Goal: Navigation & Orientation: Find specific page/section

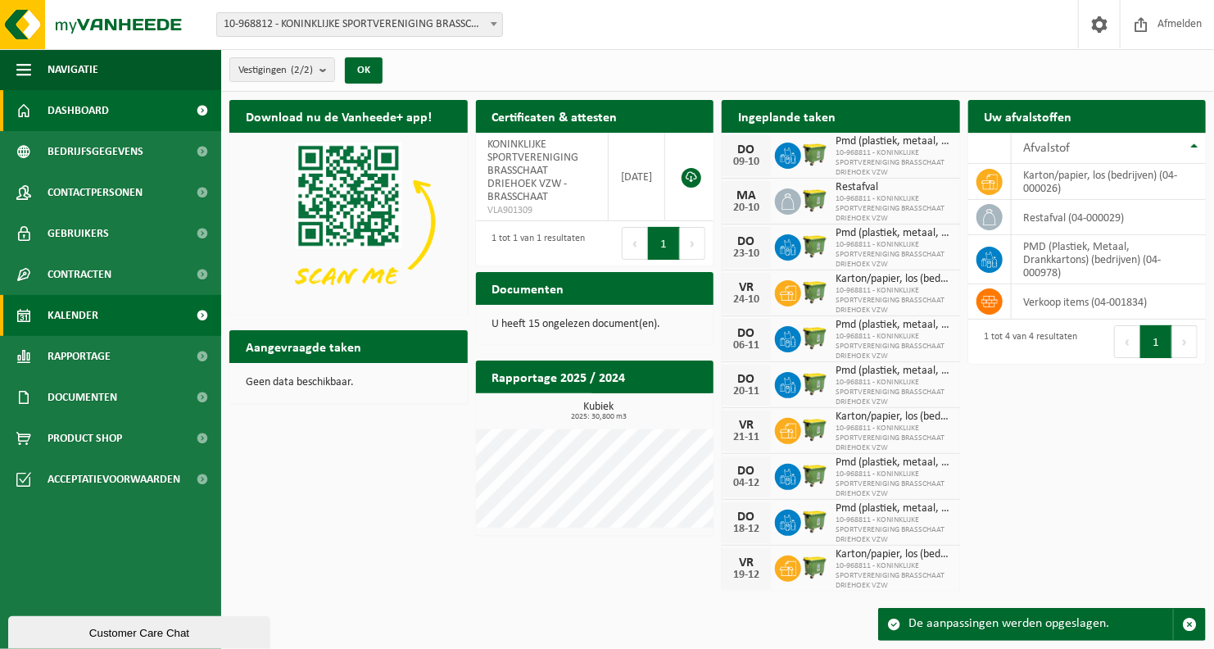
click at [140, 319] on link "Kalender" at bounding box center [110, 315] width 221 height 41
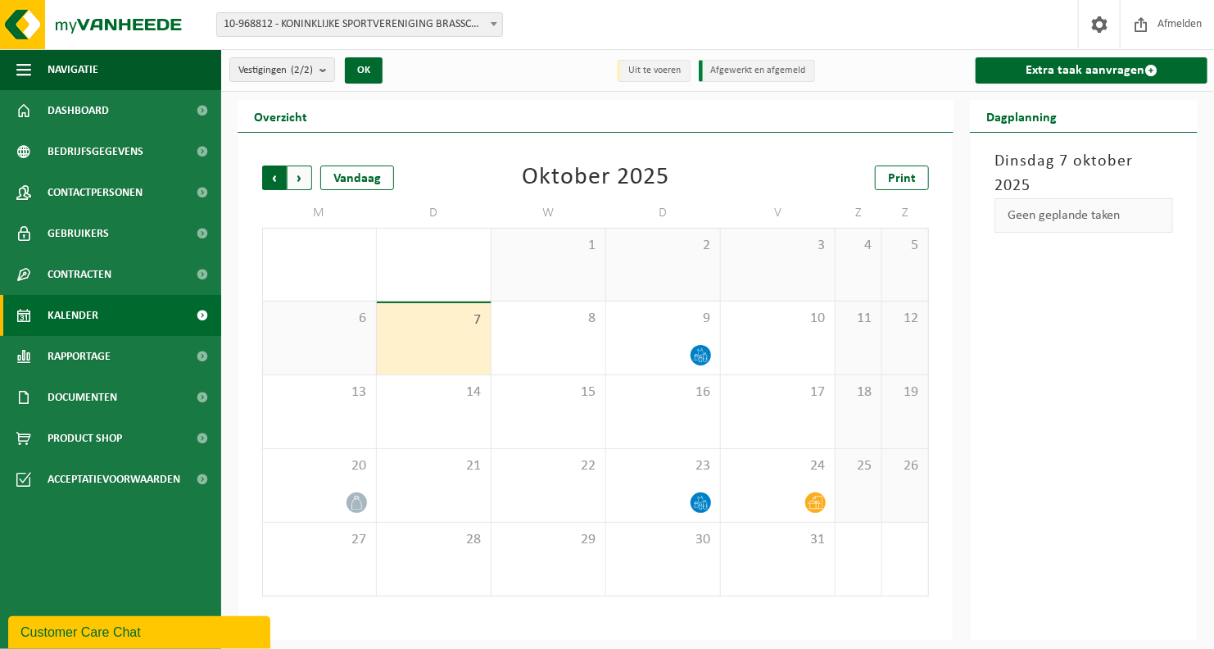
click at [301, 180] on span "Volgende" at bounding box center [299, 177] width 25 height 25
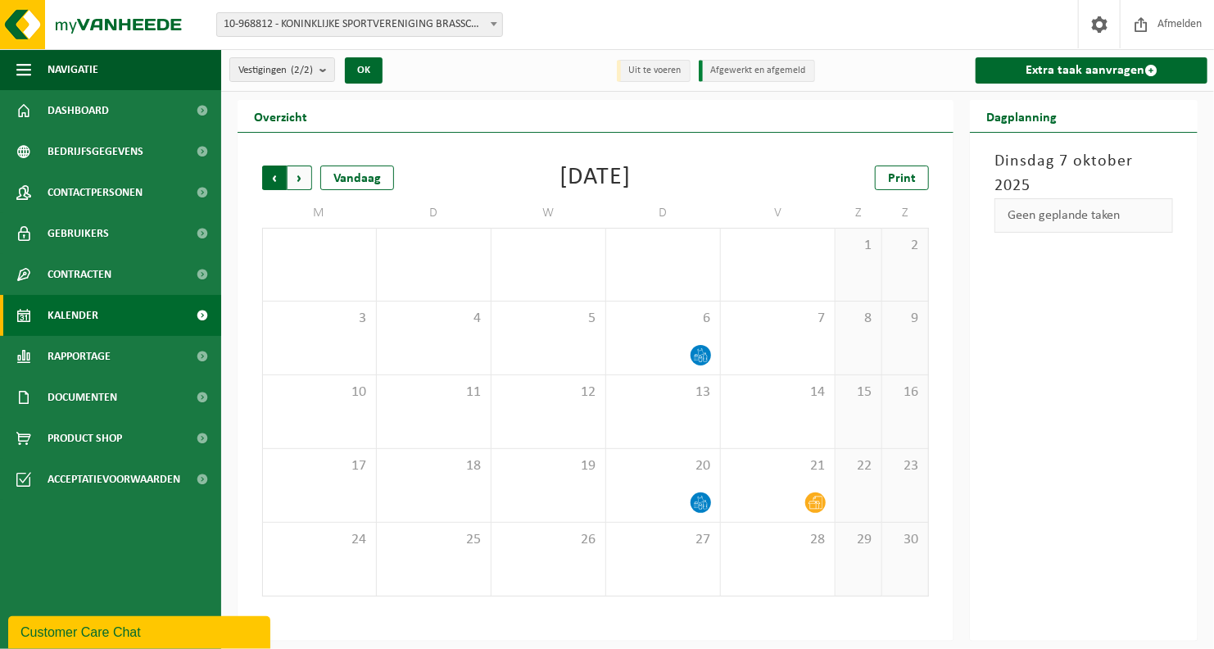
click at [304, 180] on span "Volgende" at bounding box center [299, 177] width 25 height 25
click at [274, 179] on span "Vorige" at bounding box center [274, 177] width 25 height 25
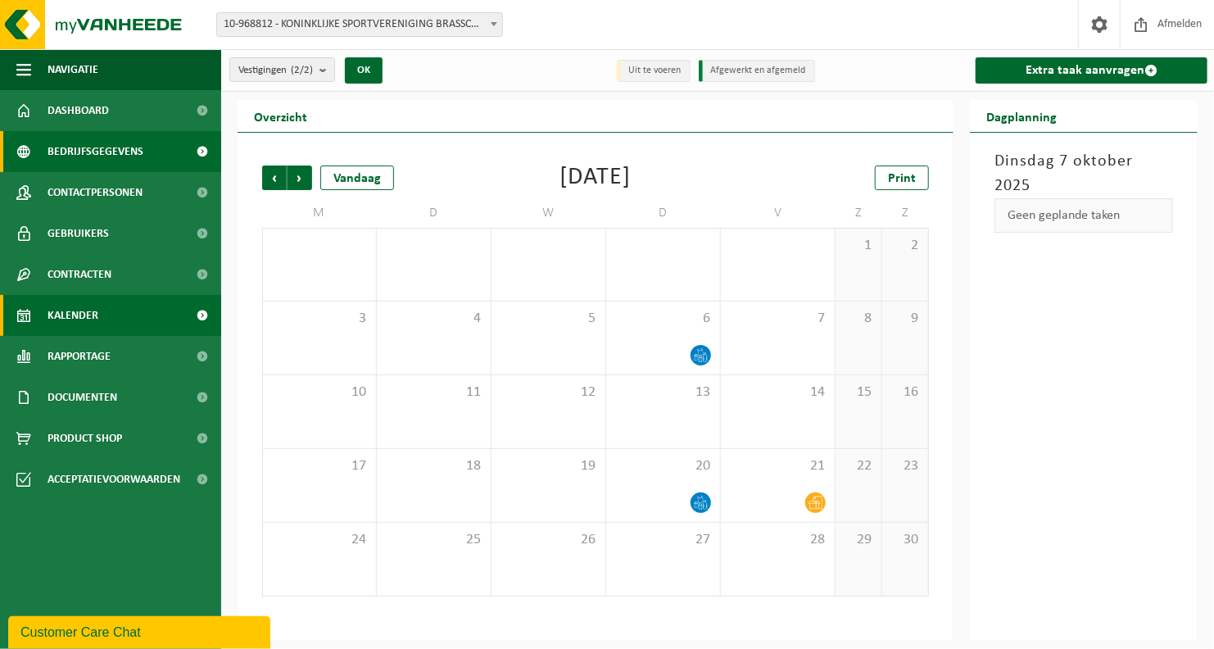
click at [126, 156] on span "Bedrijfsgegevens" at bounding box center [95, 151] width 96 height 41
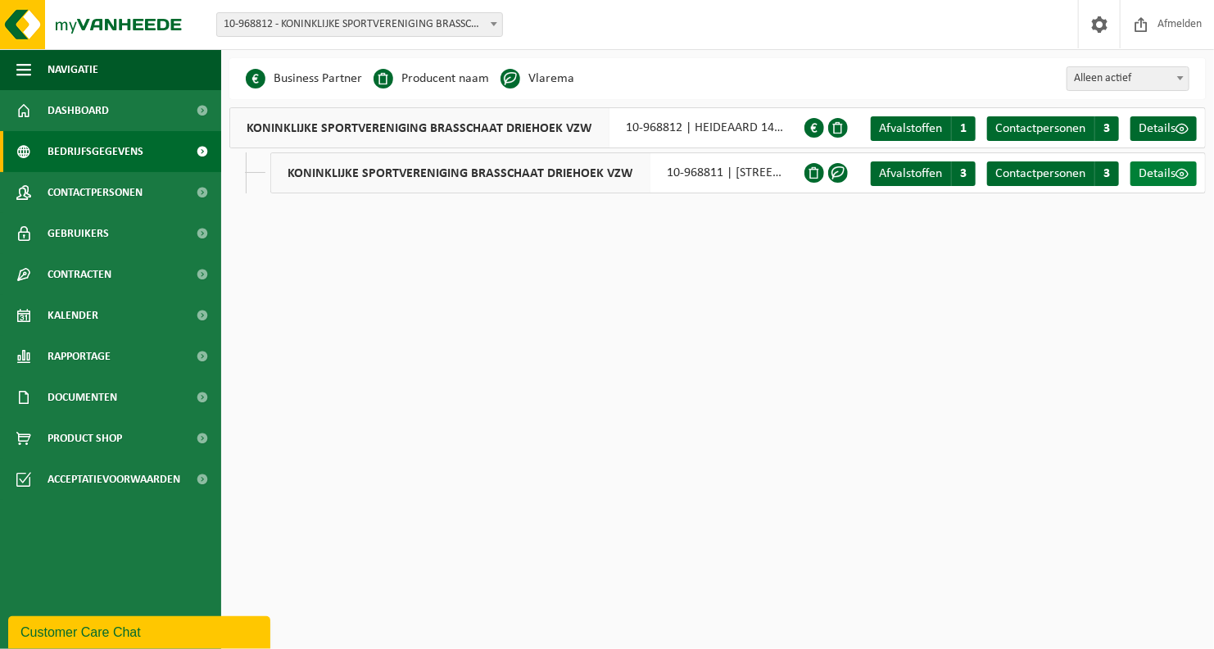
click at [1185, 174] on span at bounding box center [1181, 173] width 13 height 13
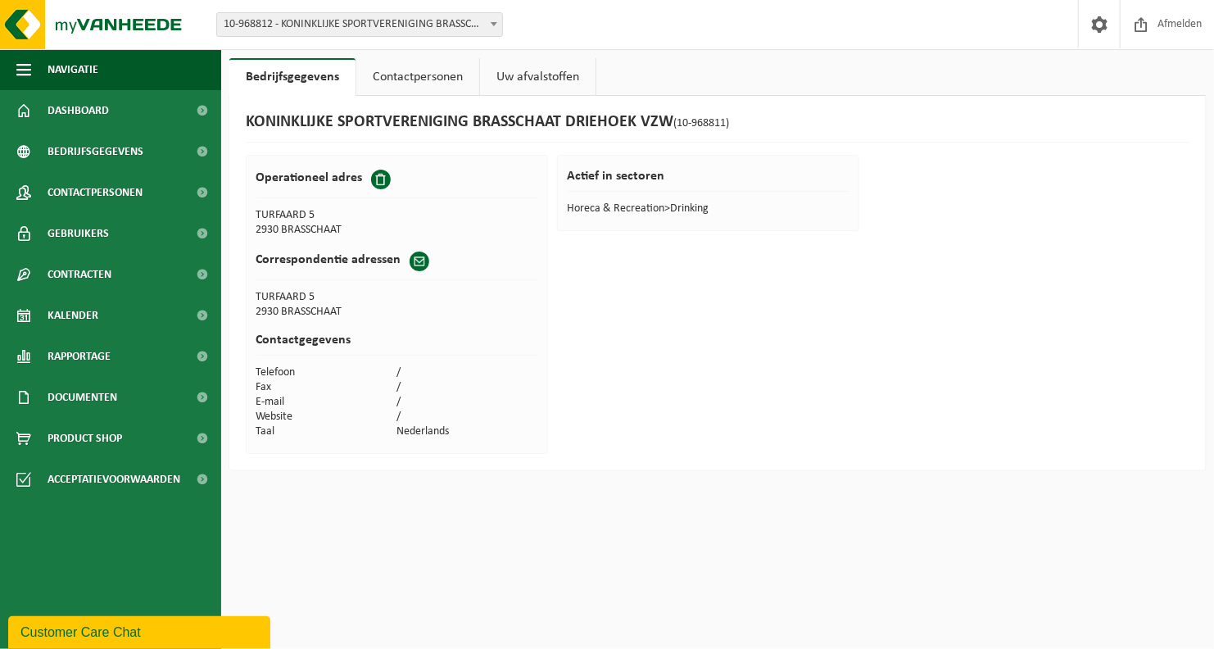
click at [401, 79] on link "Contactpersonen" at bounding box center [417, 77] width 123 height 38
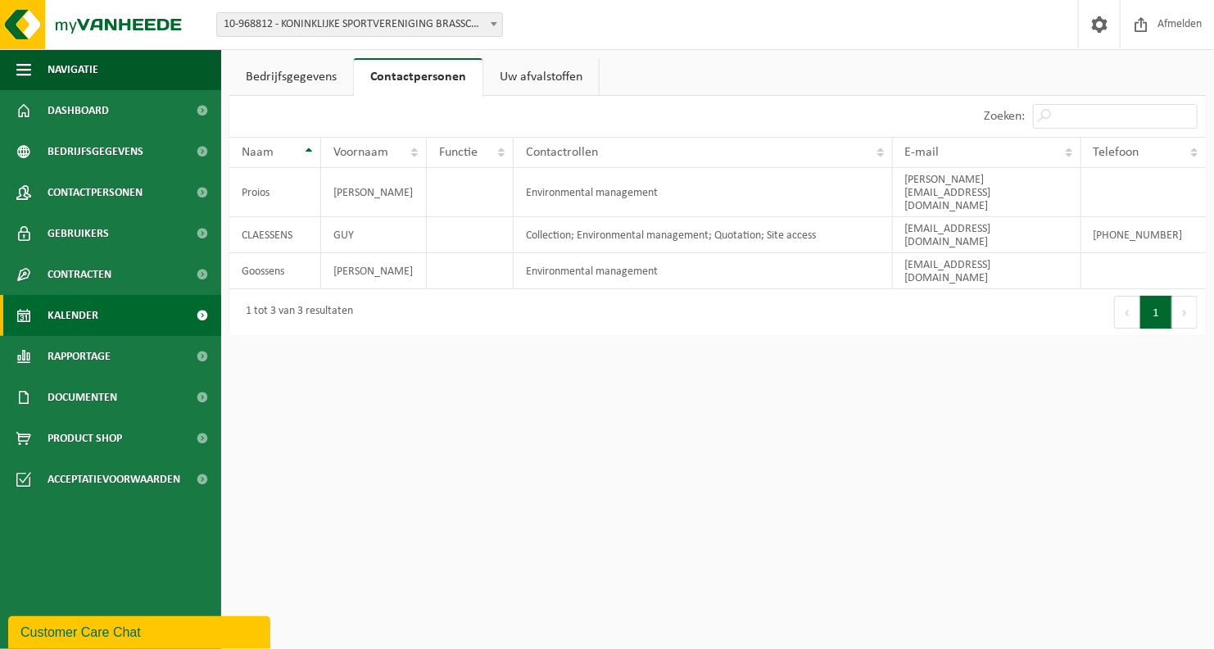
click at [138, 320] on link "Kalender" at bounding box center [110, 315] width 221 height 41
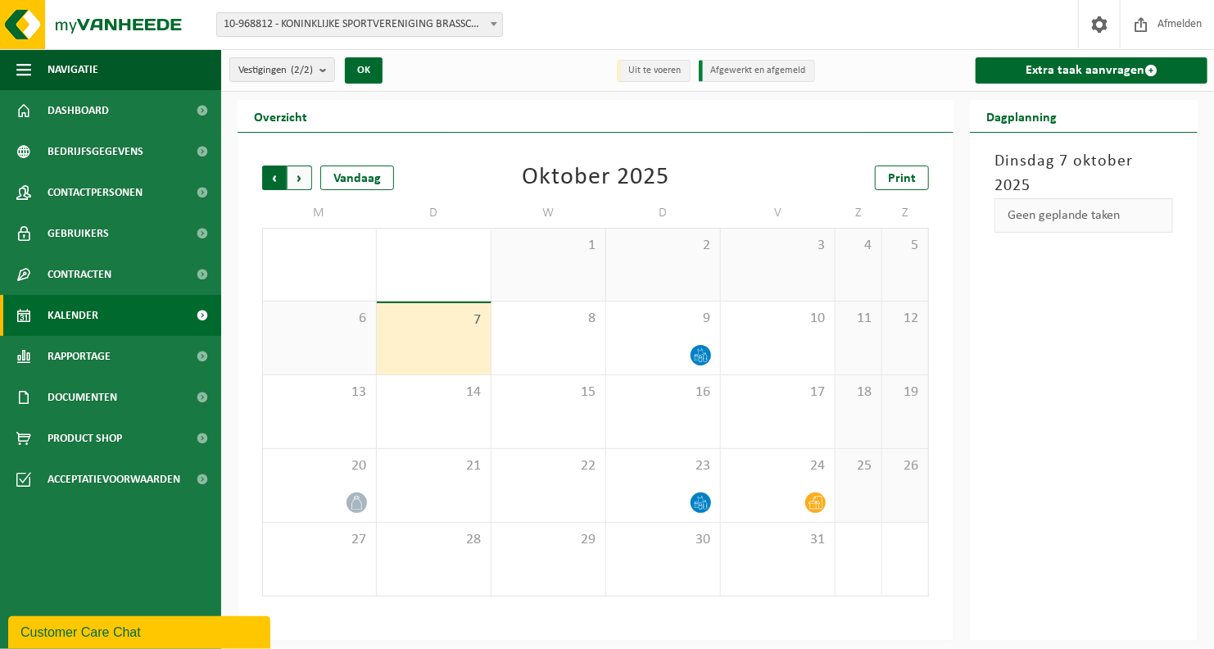
click at [304, 174] on span "Volgende" at bounding box center [299, 177] width 25 height 25
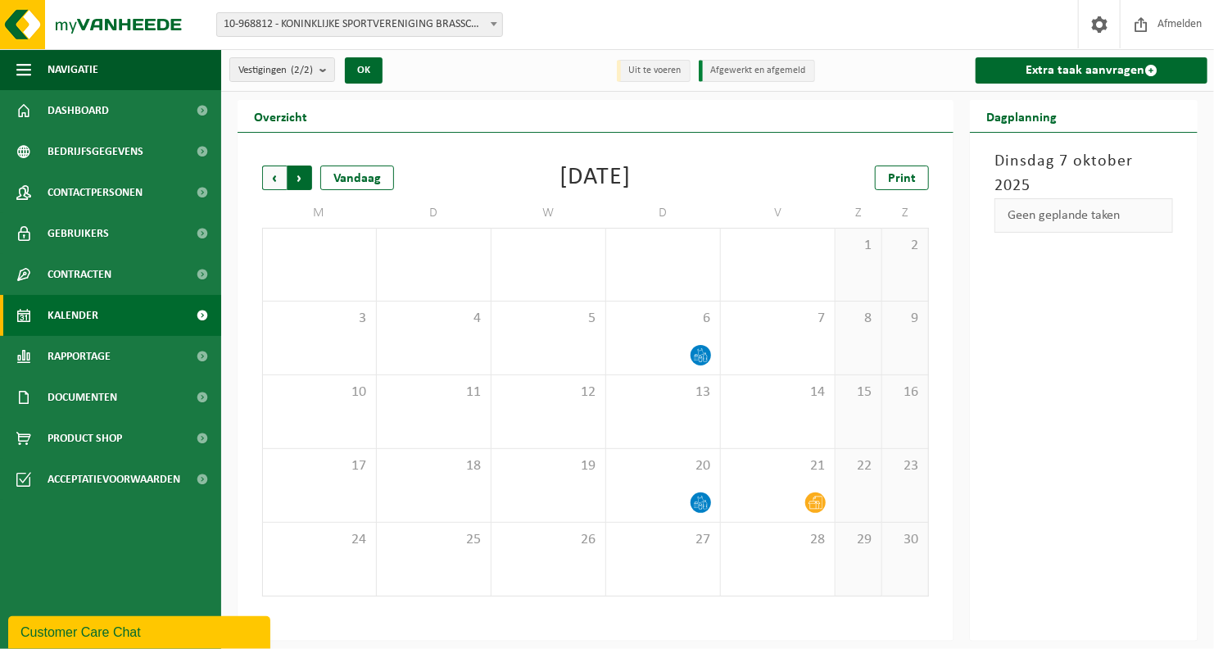
click at [281, 176] on span "Vorige" at bounding box center [274, 177] width 25 height 25
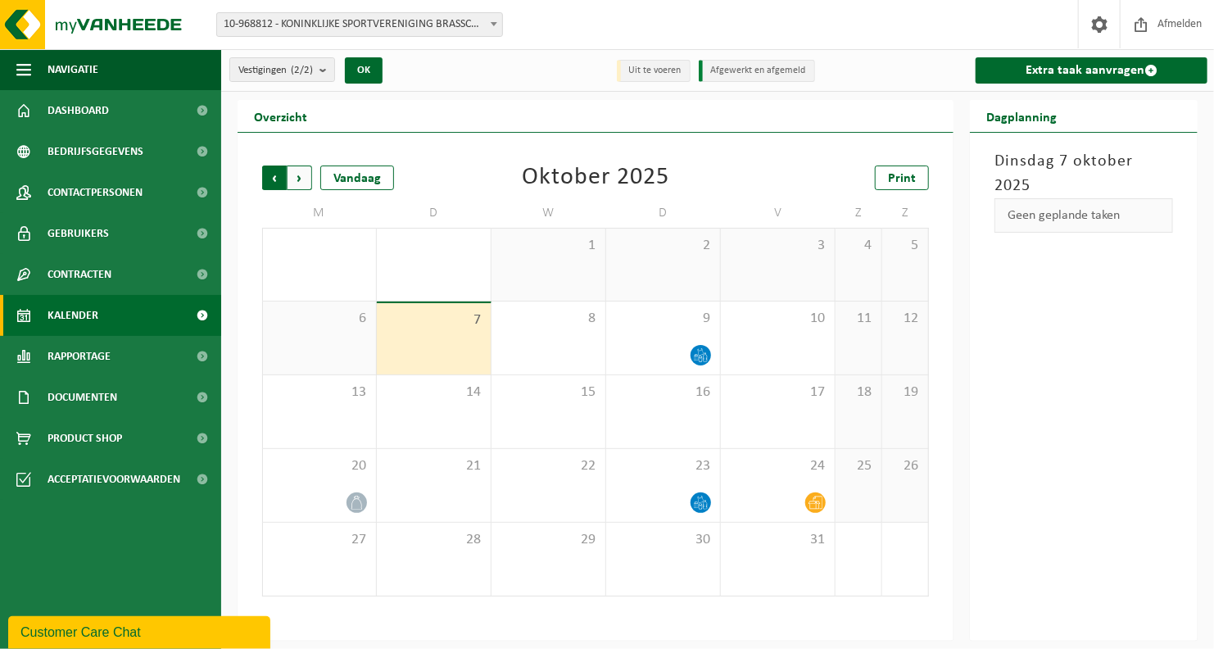
click at [302, 183] on span "Volgende" at bounding box center [299, 177] width 25 height 25
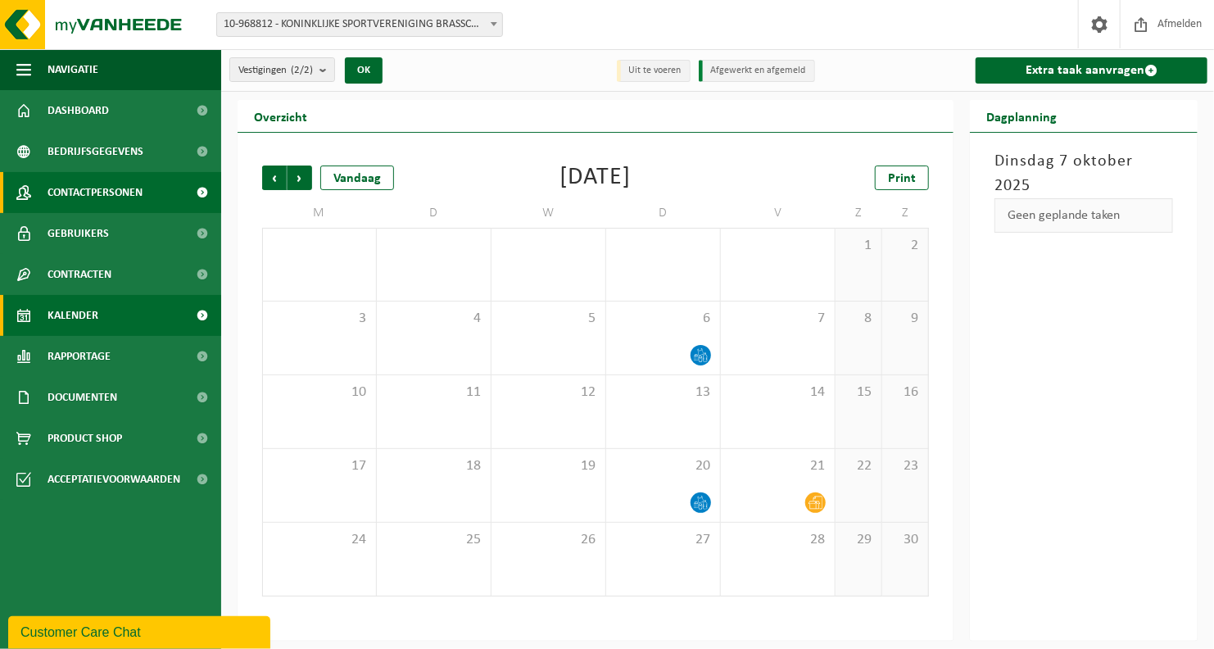
click at [114, 192] on span "Contactpersonen" at bounding box center [94, 192] width 95 height 41
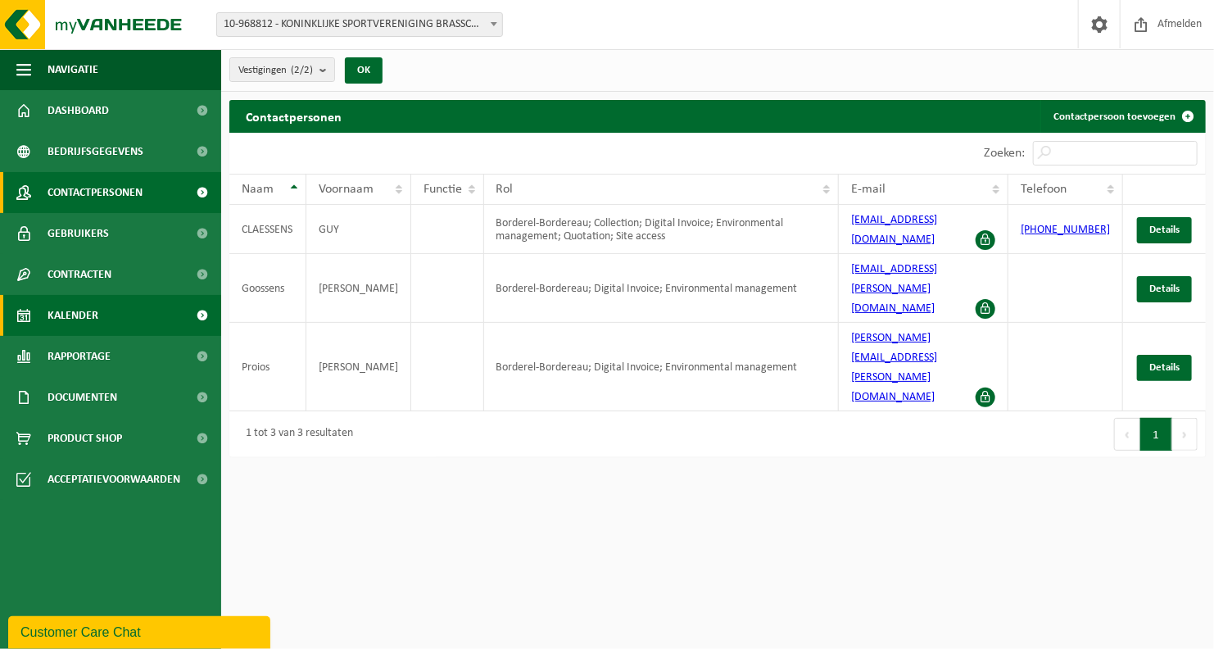
click at [129, 310] on link "Kalender" at bounding box center [110, 315] width 221 height 41
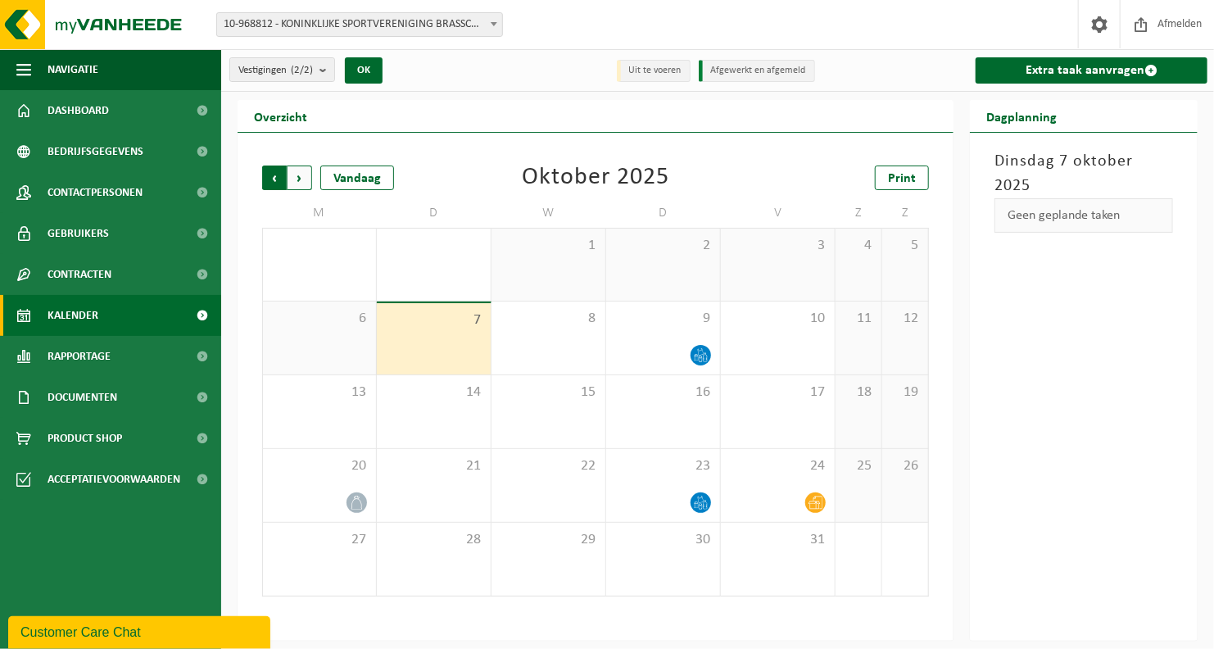
click at [302, 174] on span "Volgende" at bounding box center [299, 177] width 25 height 25
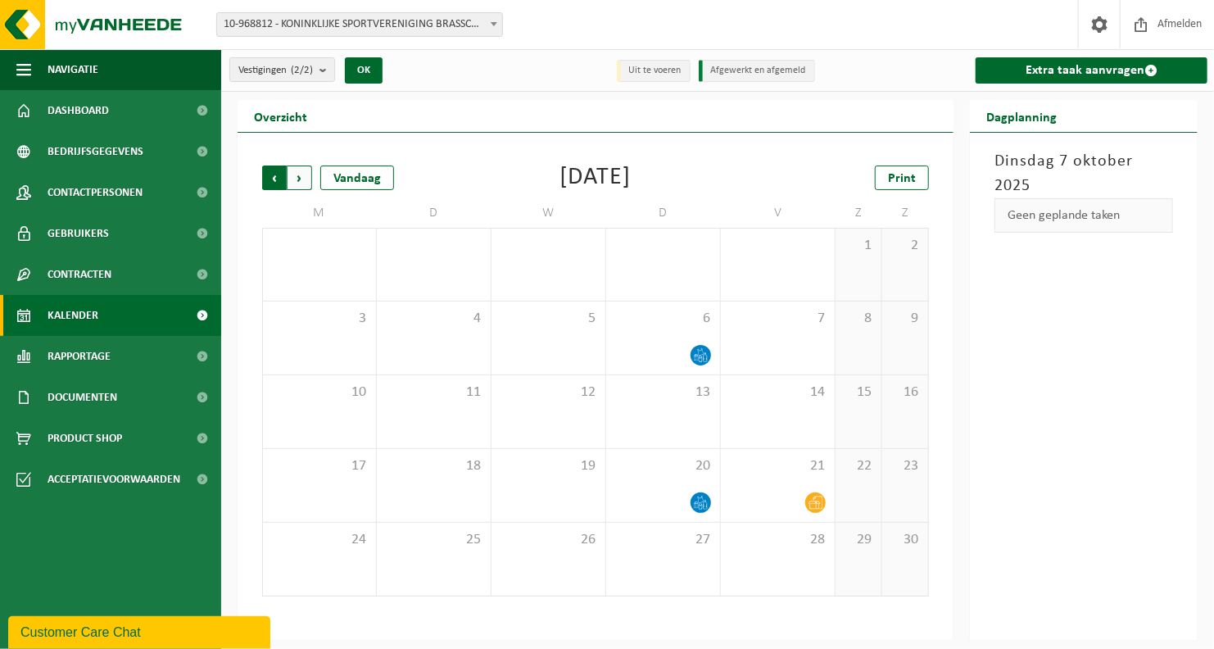
click at [299, 178] on span "Volgende" at bounding box center [299, 177] width 25 height 25
click at [271, 176] on span "Vorige" at bounding box center [274, 177] width 25 height 25
click at [295, 174] on span "Volgende" at bounding box center [299, 177] width 25 height 25
